Goal: Information Seeking & Learning: Learn about a topic

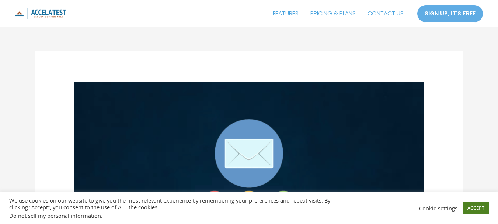
click at [478, 207] on link "ACCEPT" at bounding box center [476, 207] width 26 height 11
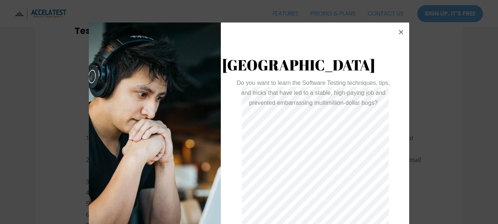
scroll to position [1075, 0]
click at [400, 32] on icon at bounding box center [401, 32] width 10 height 10
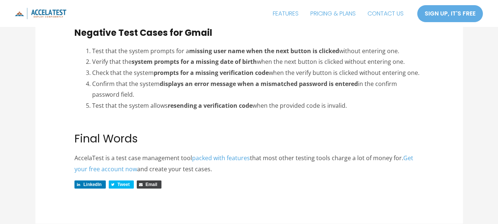
scroll to position [2018, 0]
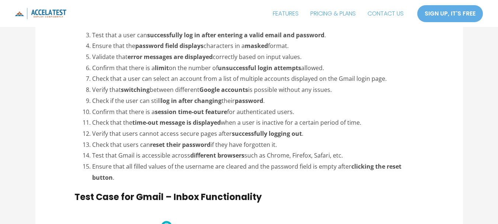
scroll to position [1267, 0]
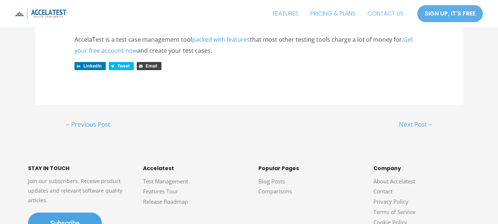
scroll to position [2137, 0]
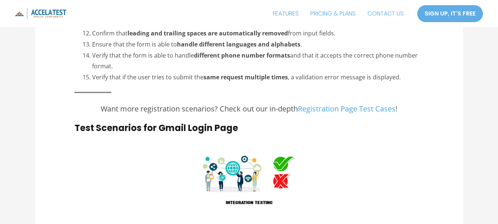
scroll to position [1017, 0]
